Goal: Check status: Check status

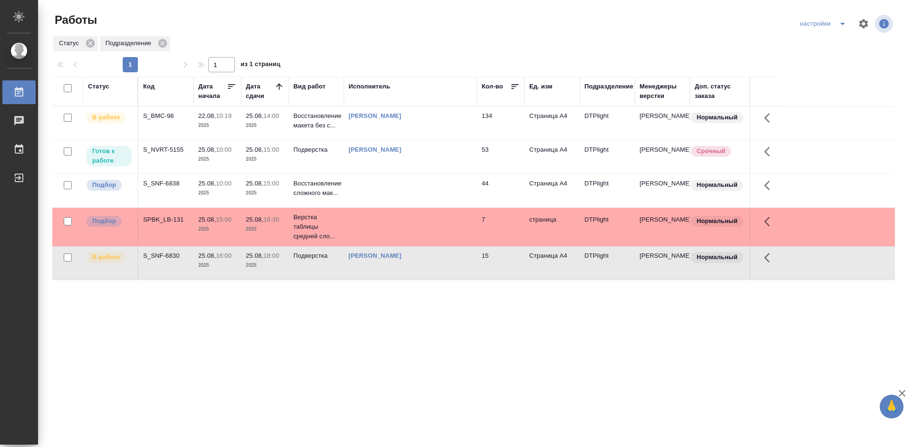
click at [165, 152] on div "S_NVRT-5155" at bounding box center [166, 150] width 46 height 10
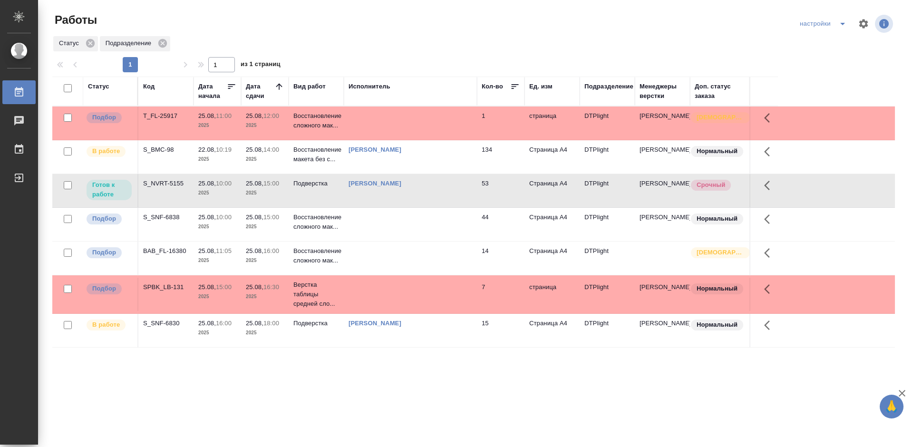
click at [178, 179] on div "S_NVRT-5155" at bounding box center [166, 184] width 46 height 10
click at [176, 182] on div "S_NVRT-5155" at bounding box center [166, 184] width 46 height 10
click at [168, 323] on div "S_SNF-6830" at bounding box center [166, 324] width 46 height 10
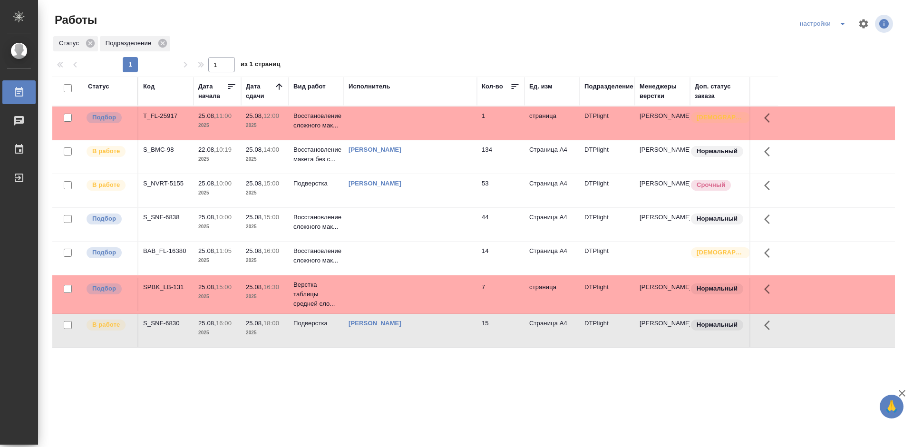
click at [168, 323] on div "S_SNF-6830" at bounding box center [166, 324] width 46 height 10
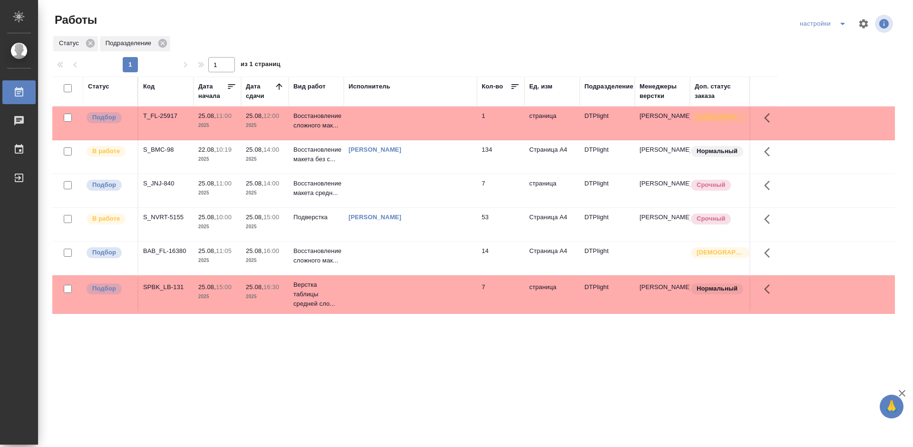
click at [154, 217] on div "S_NVRT-5155" at bounding box center [166, 218] width 46 height 10
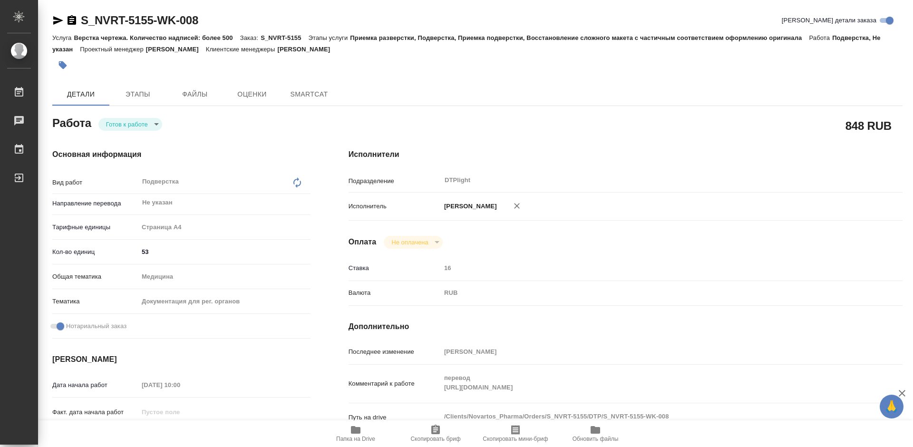
type textarea "x"
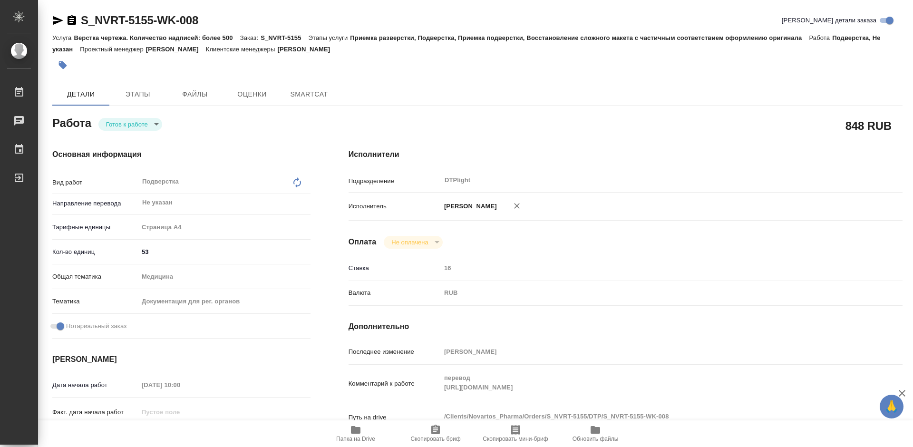
type textarea "x"
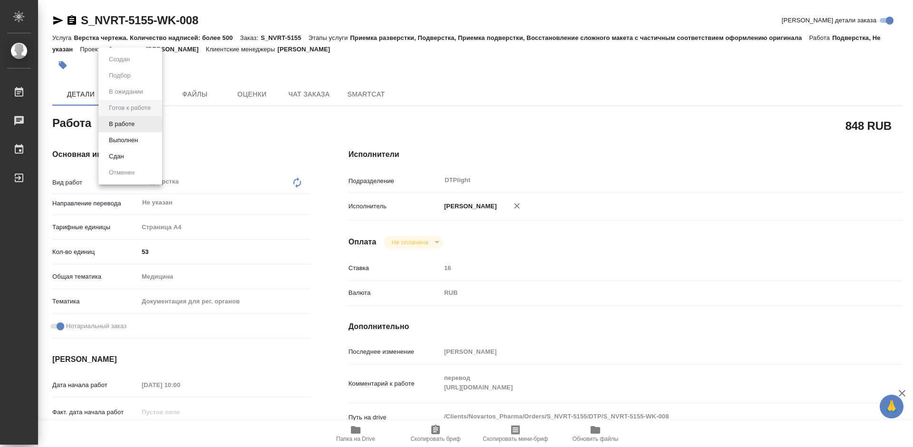
click at [146, 123] on body "🙏 .cls-1 fill:#fff; AWATERA Tretyakova Mariya Работы Чаты График Выйти S_NVRT-5…" at bounding box center [456, 223] width 913 height 447
click at [141, 123] on li "В работе" at bounding box center [130, 124] width 64 height 16
type textarea "x"
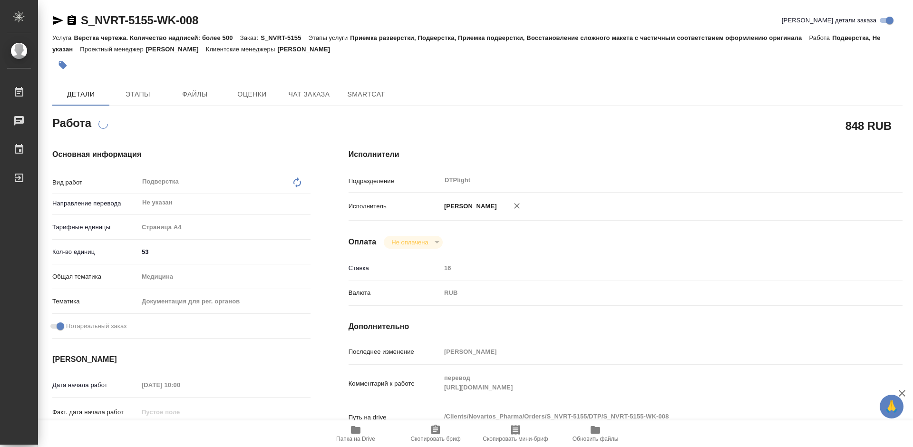
type textarea "x"
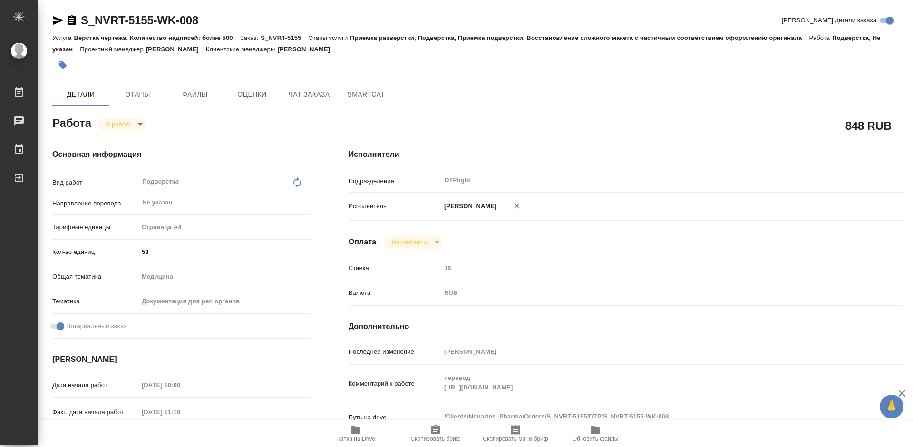
type textarea "x"
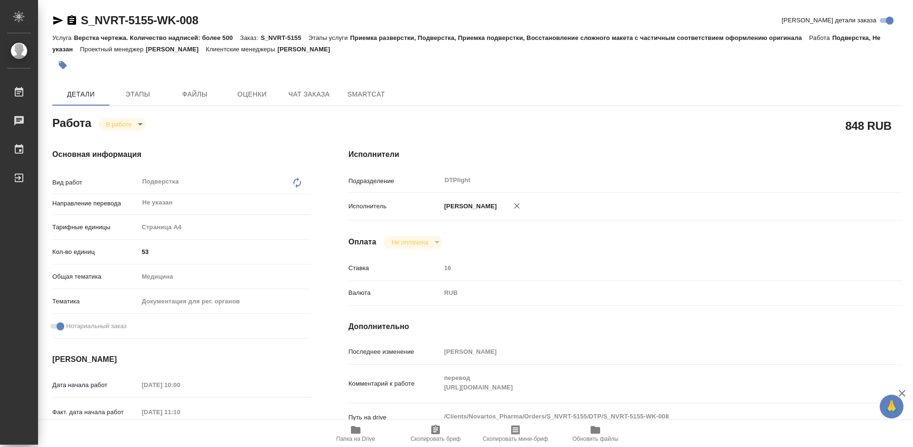
type textarea "x"
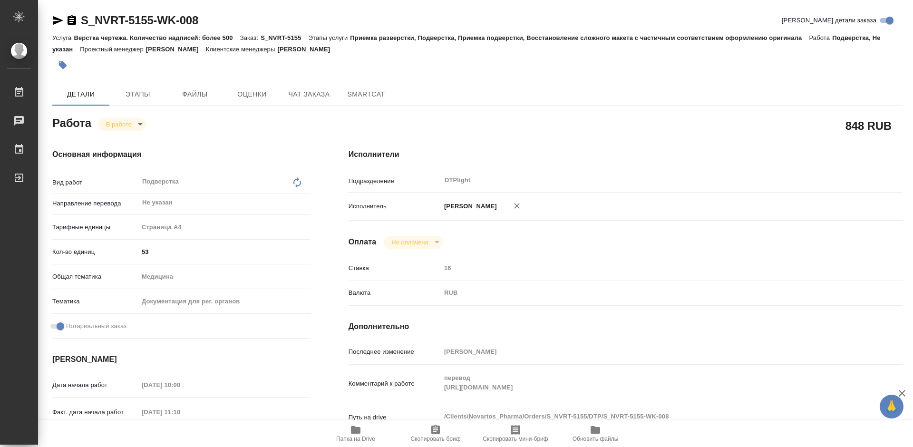
type textarea "x"
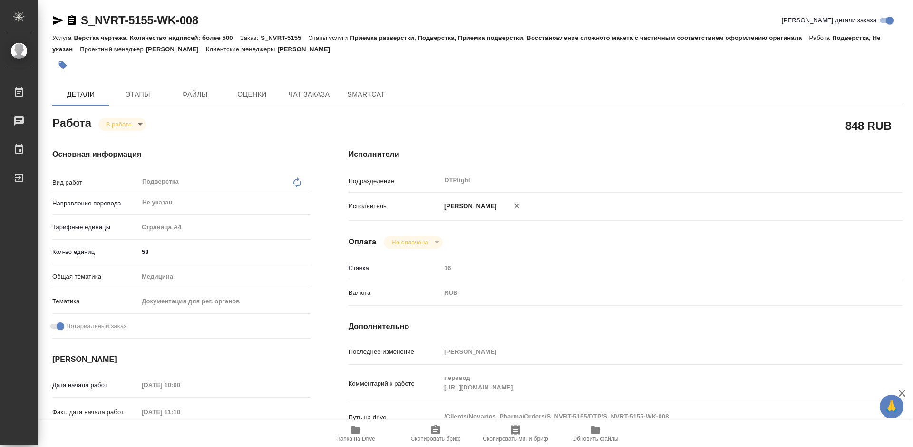
type textarea "x"
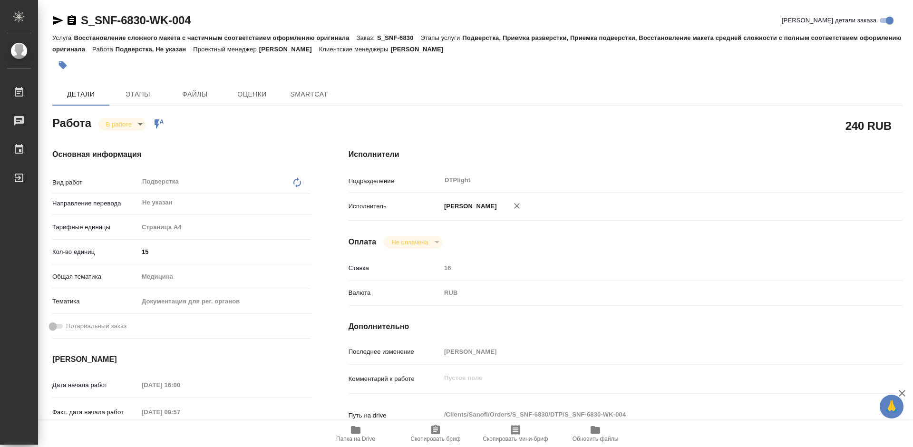
type textarea "x"
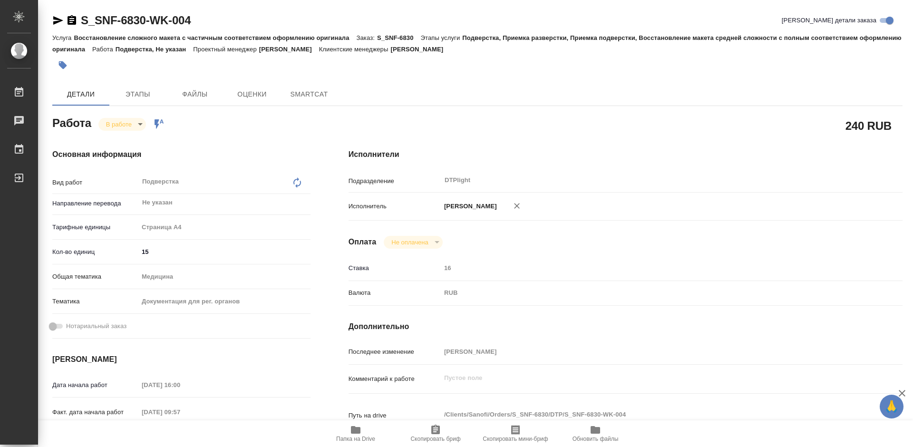
type textarea "x"
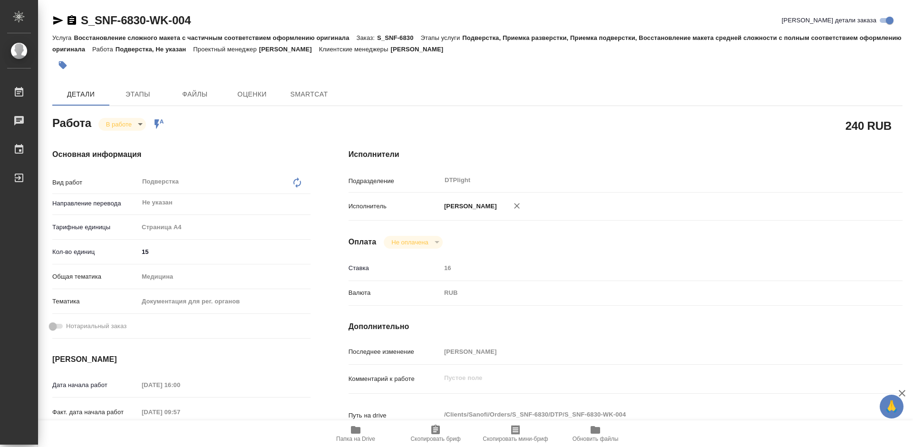
type textarea "x"
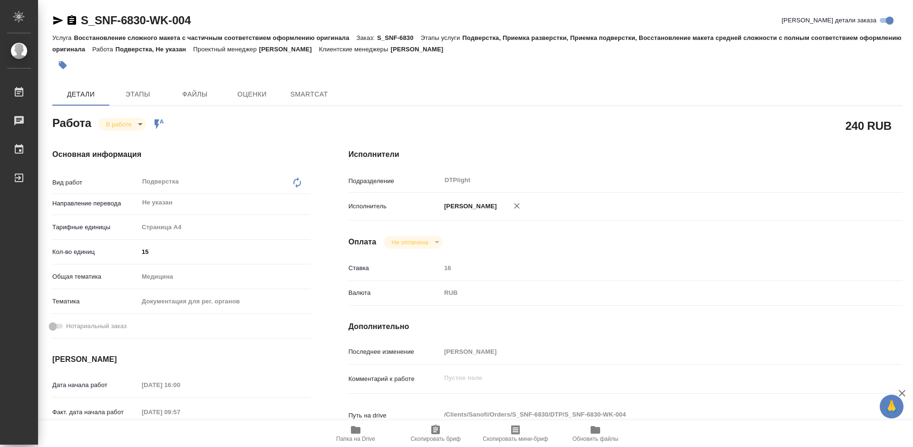
type textarea "x"
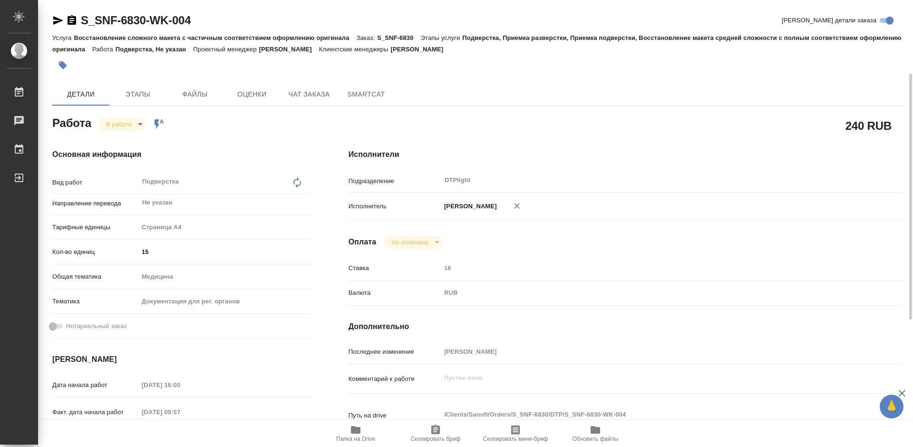
scroll to position [48, 0]
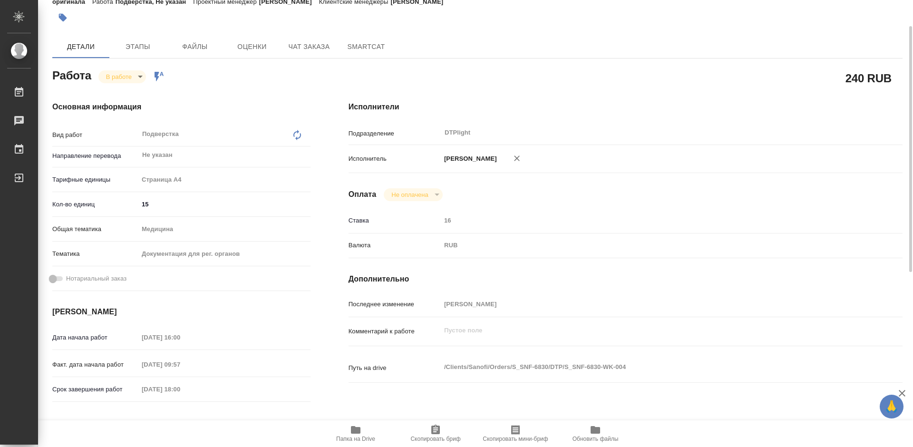
type textarea "x"
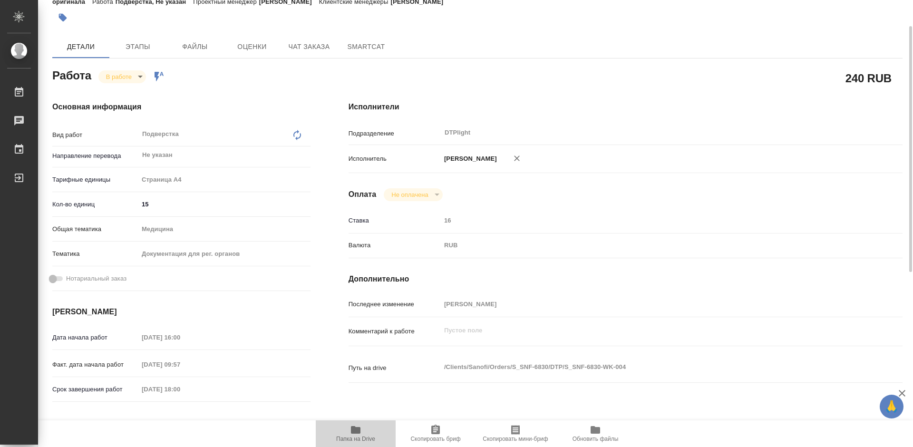
click at [362, 429] on span "Папка на Drive" at bounding box center [356, 433] width 68 height 18
type textarea "x"
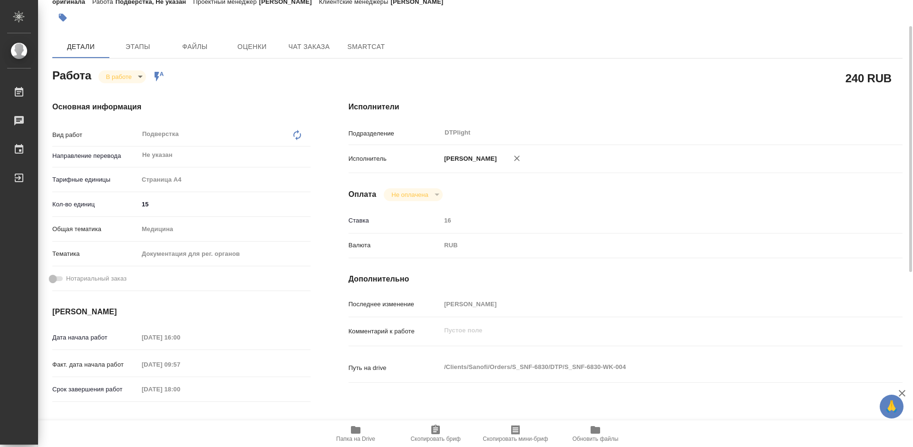
type textarea "x"
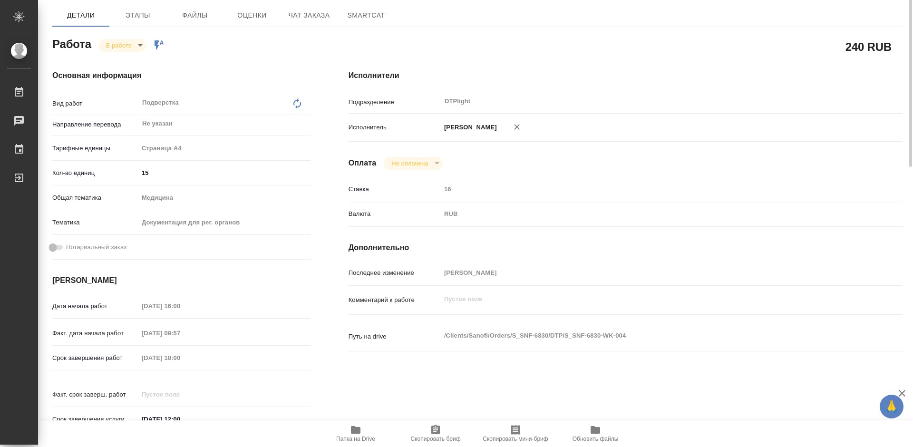
scroll to position [0, 0]
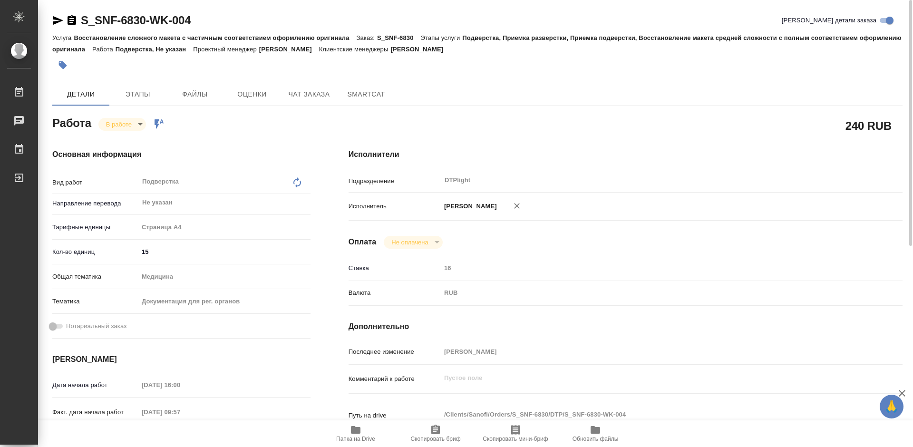
click at [136, 124] on body "🙏 .cls-1 fill:#fff; AWATERA Tretyakova Mariya Работы 0 Чаты График Выйти S_SNF-…" at bounding box center [456, 223] width 913 height 447
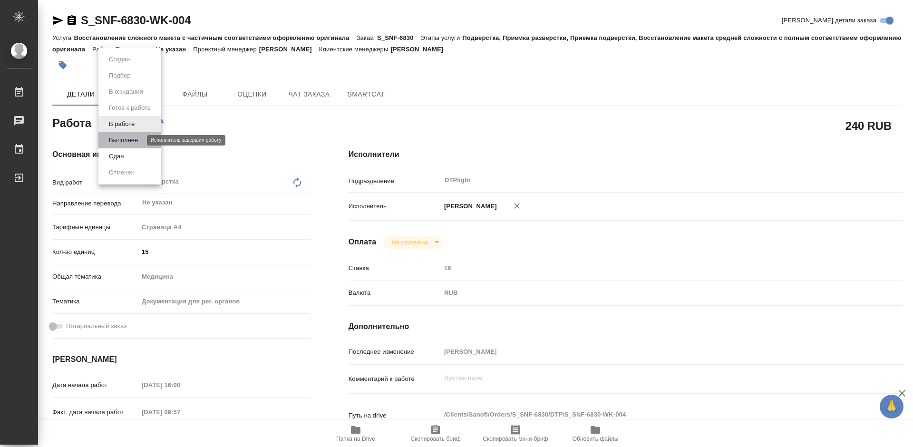
click at [128, 140] on button "Выполнен" at bounding box center [123, 140] width 35 height 10
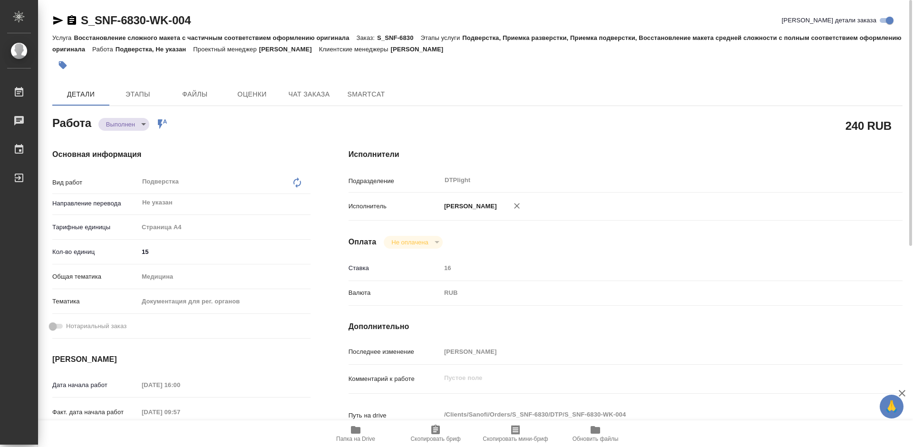
type textarea "x"
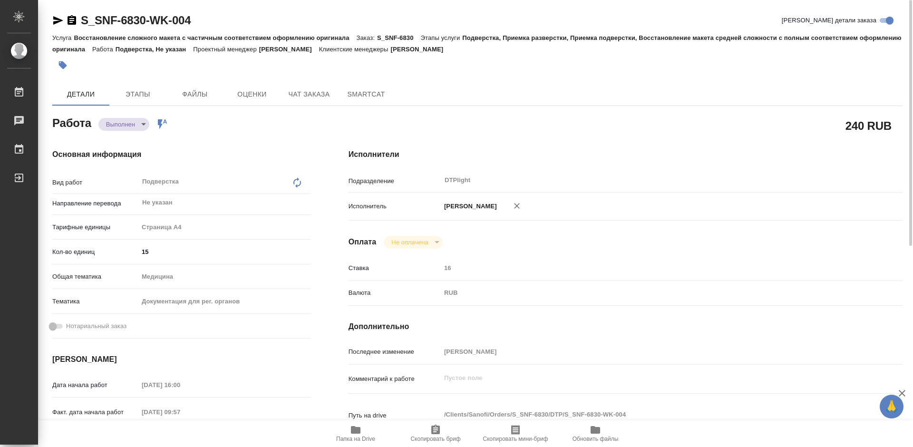
type textarea "x"
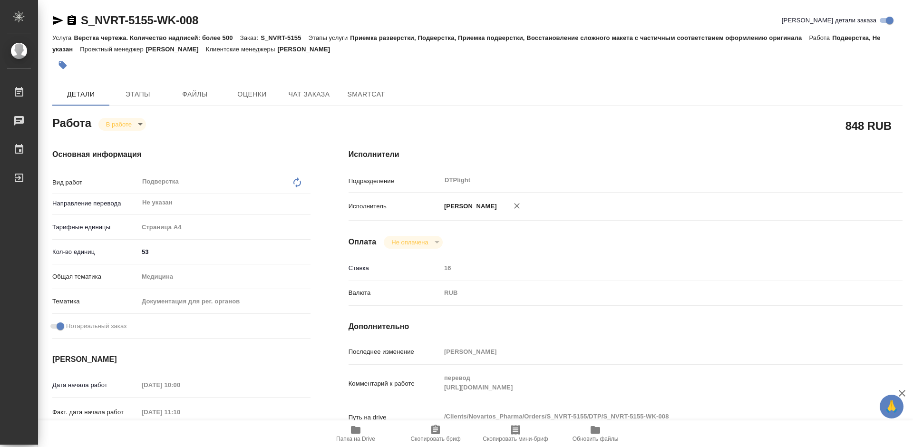
type textarea "x"
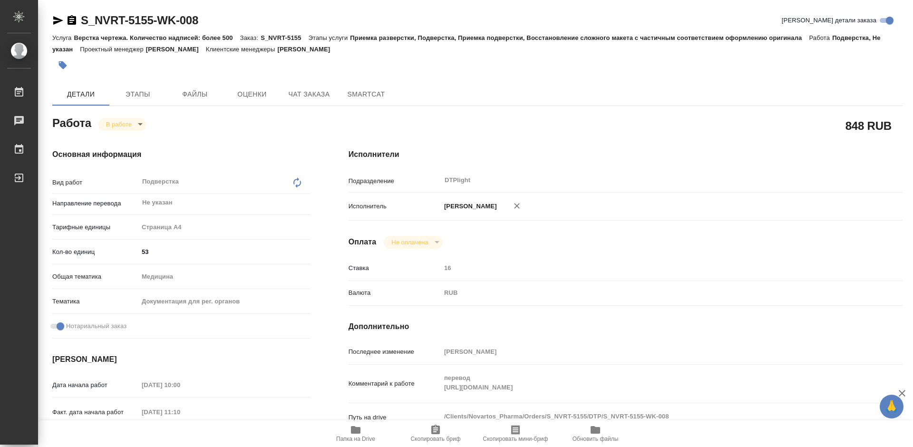
type textarea "x"
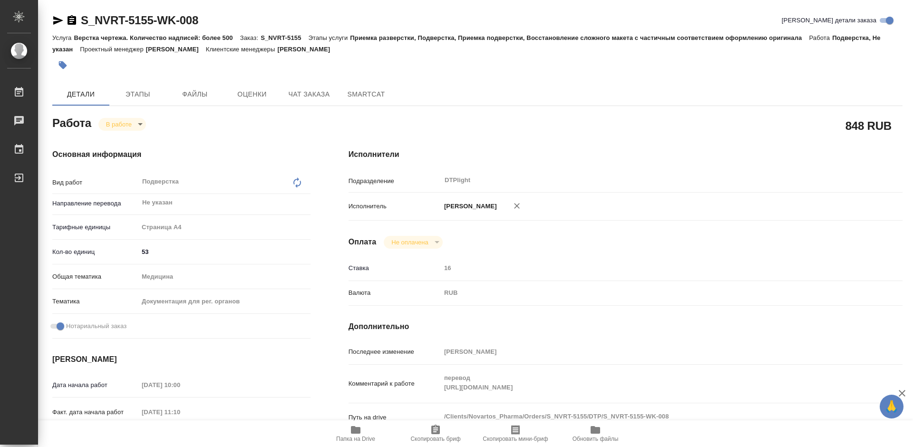
click at [354, 429] on icon "button" at bounding box center [356, 430] width 10 height 8
type textarea "x"
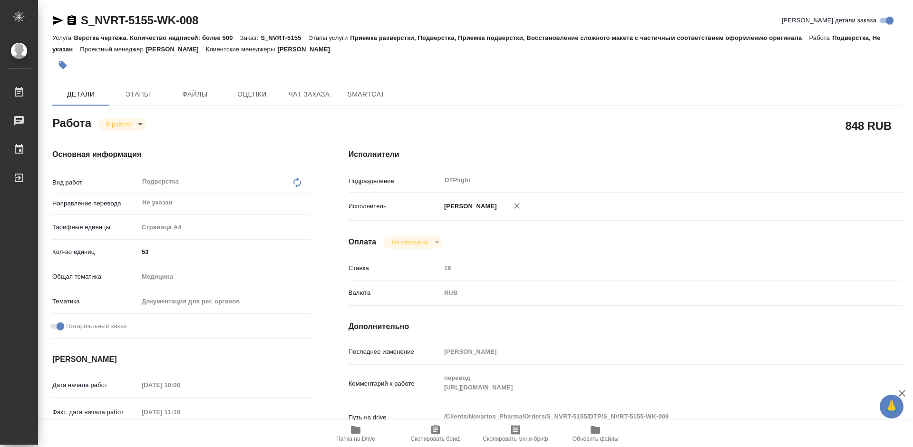
type textarea "x"
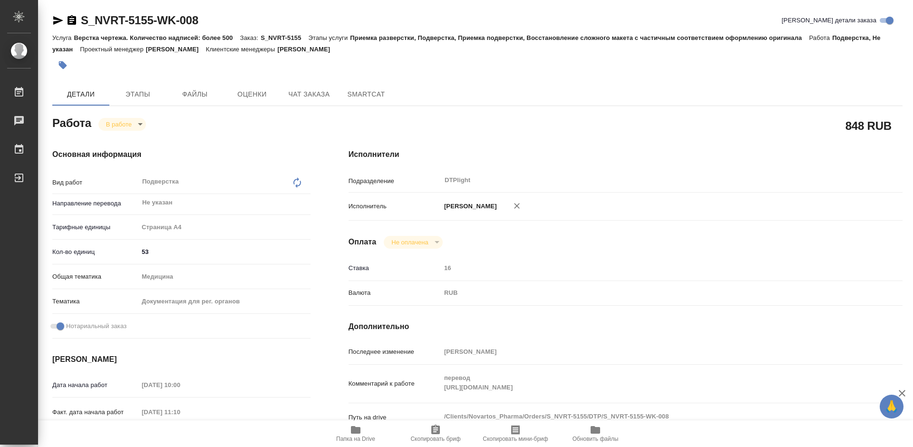
type textarea "x"
